Goal: Task Accomplishment & Management: Manage account settings

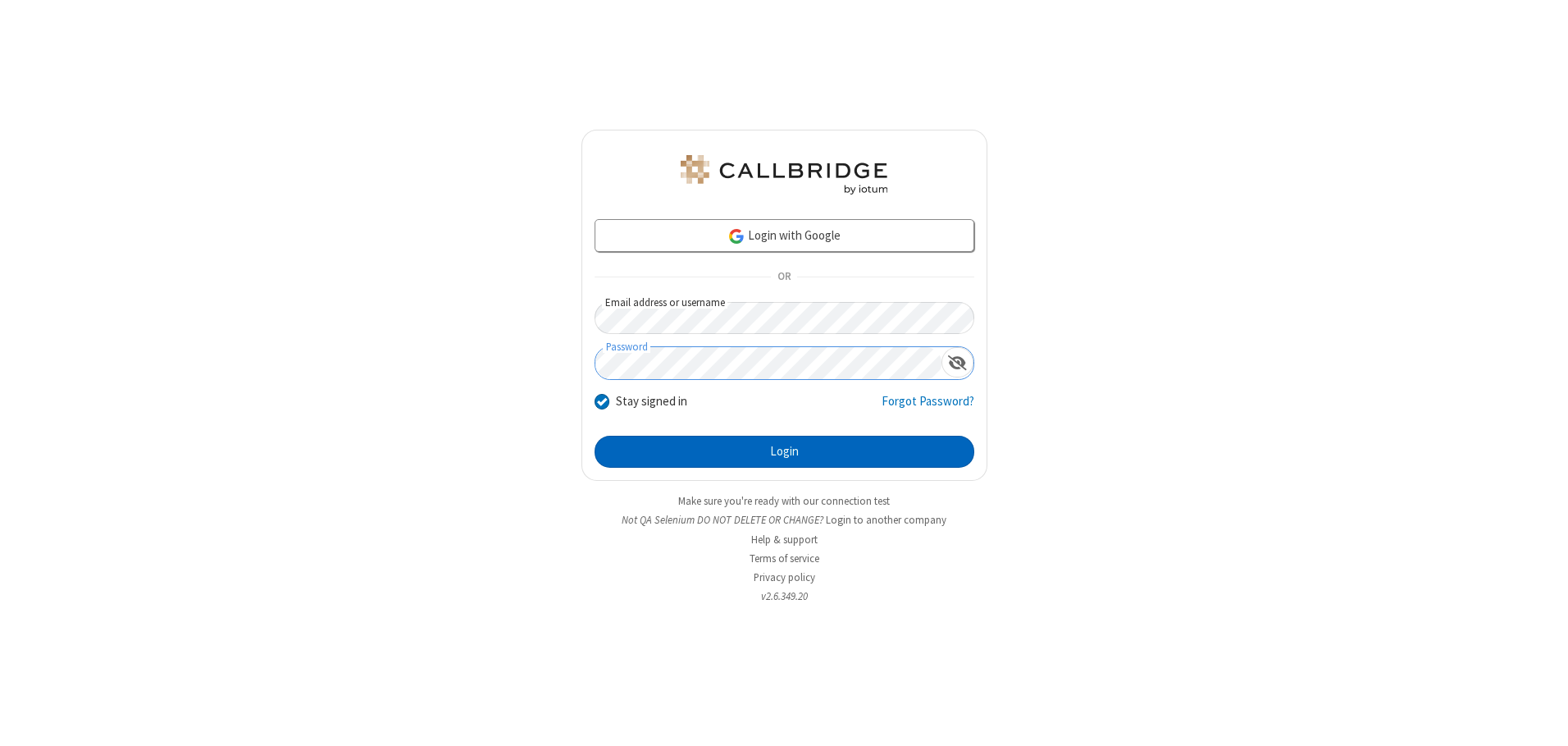
click at [784, 451] on button "Login" at bounding box center [784, 452] width 380 height 33
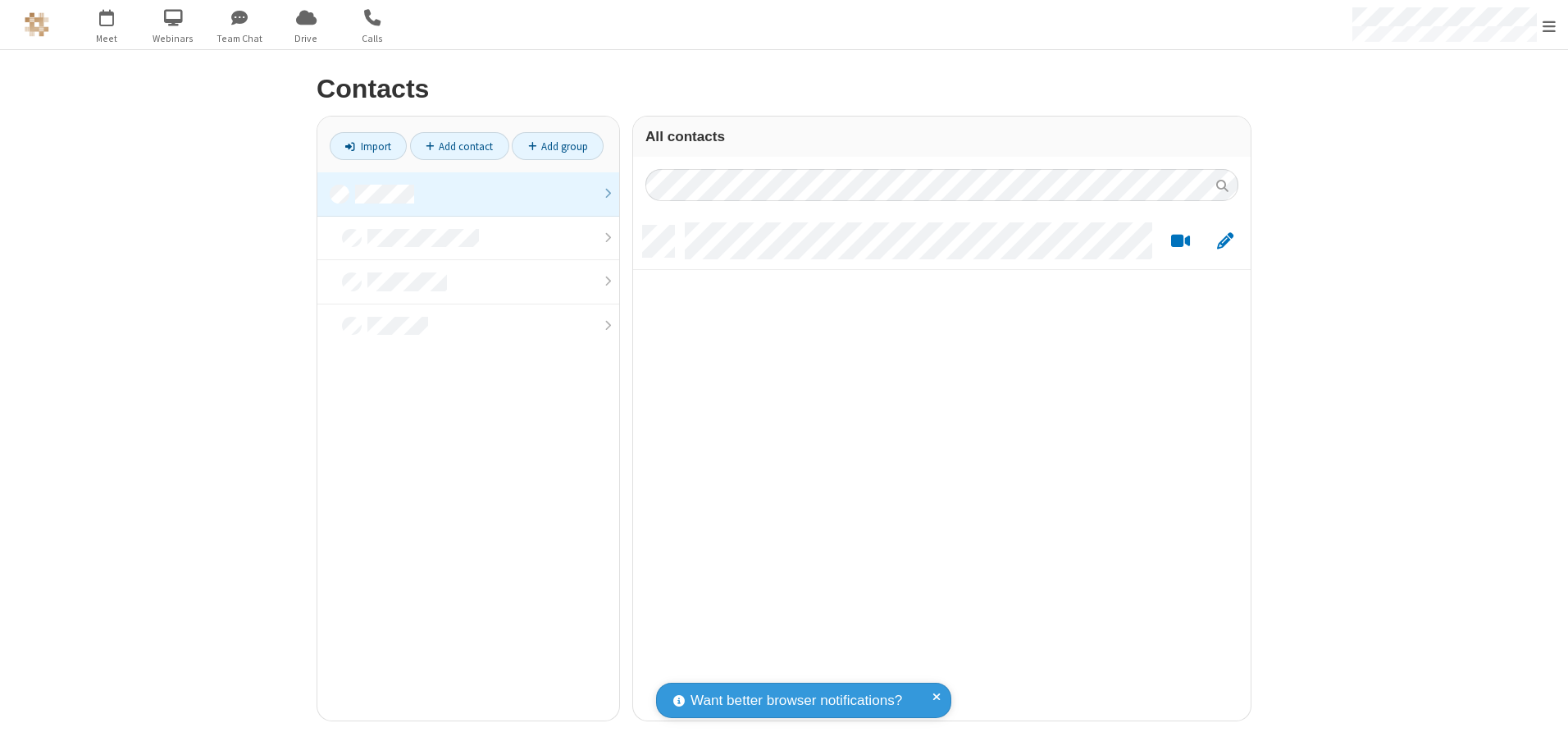
scroll to position [495, 606]
click at [469, 194] on link at bounding box center [469, 195] width 302 height 44
click at [459, 146] on link "Add contact" at bounding box center [459, 146] width 99 height 28
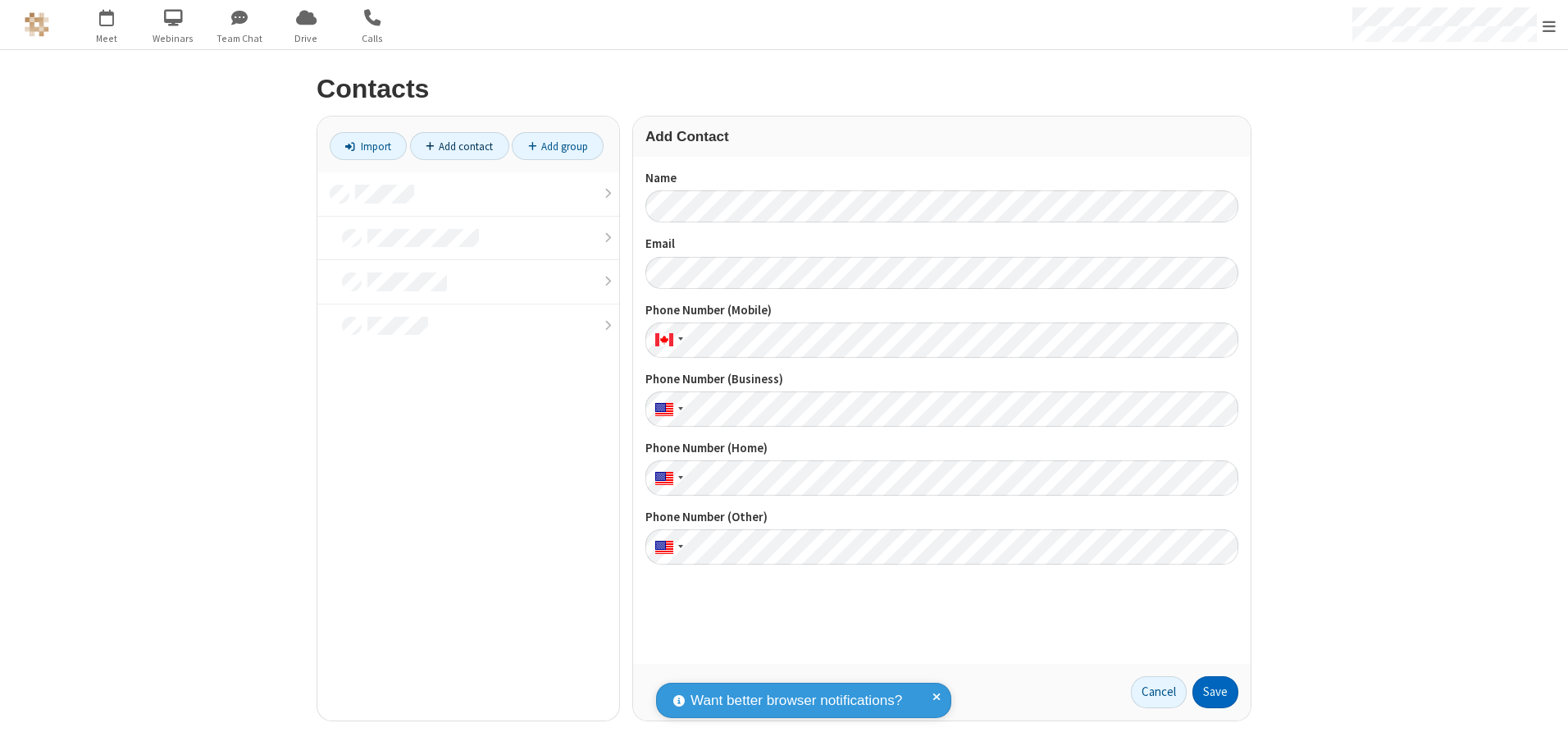
click at [1216, 692] on button "Save" at bounding box center [1216, 693] width 46 height 33
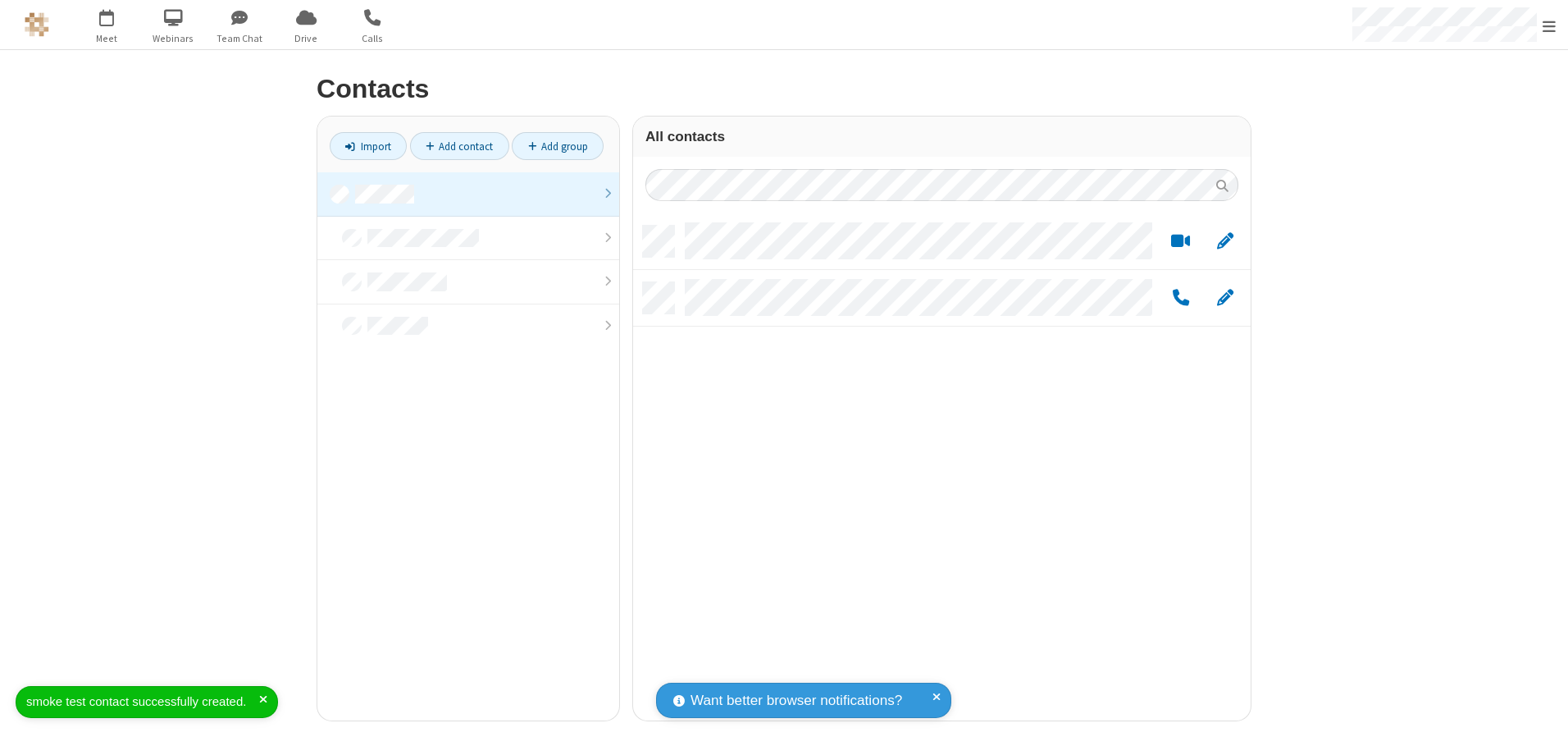
scroll to position [495, 606]
click at [459, 146] on link "Add contact" at bounding box center [459, 146] width 99 height 28
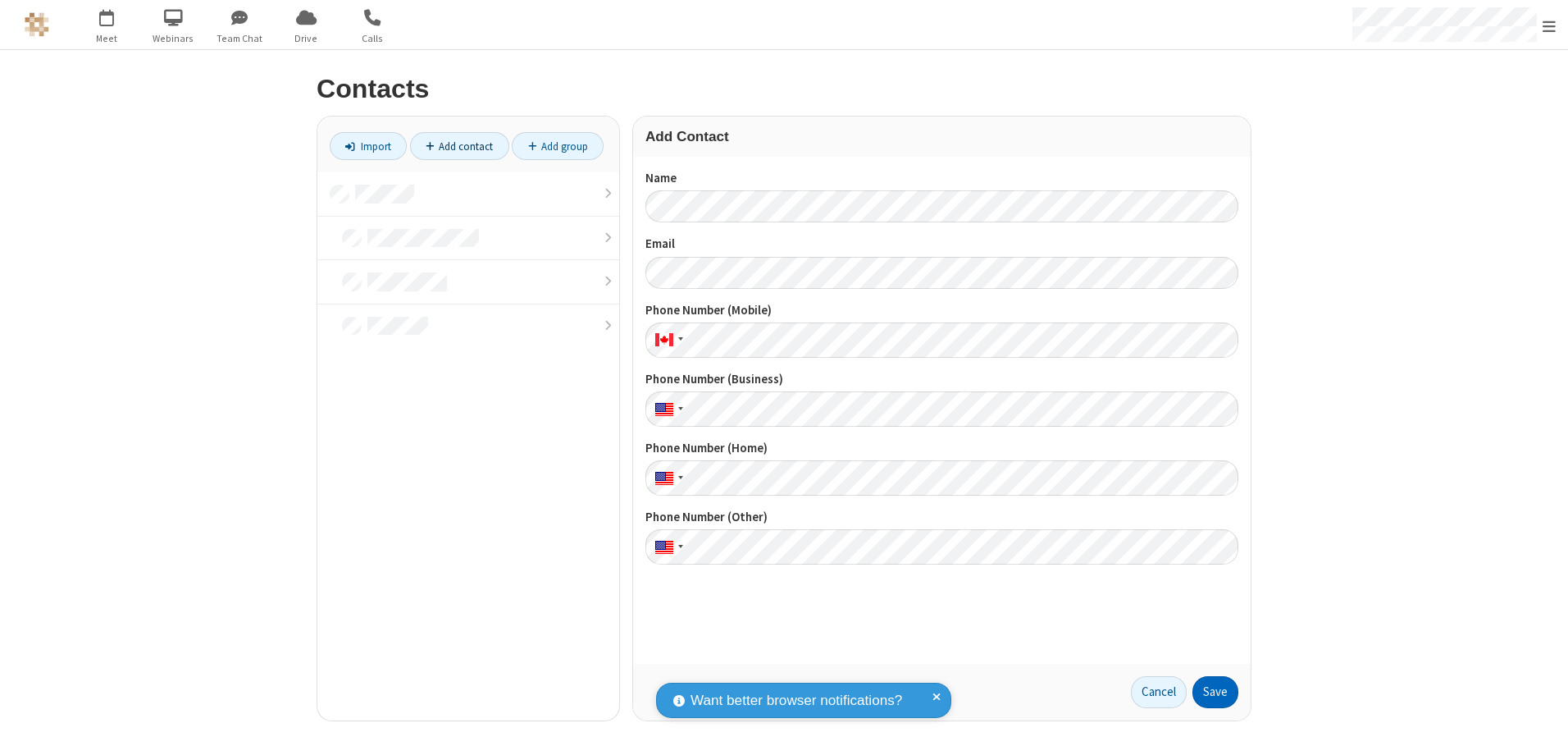
click at [1216, 692] on button "Save" at bounding box center [1216, 693] width 46 height 33
